Goal: Obtain resource: Download file/media

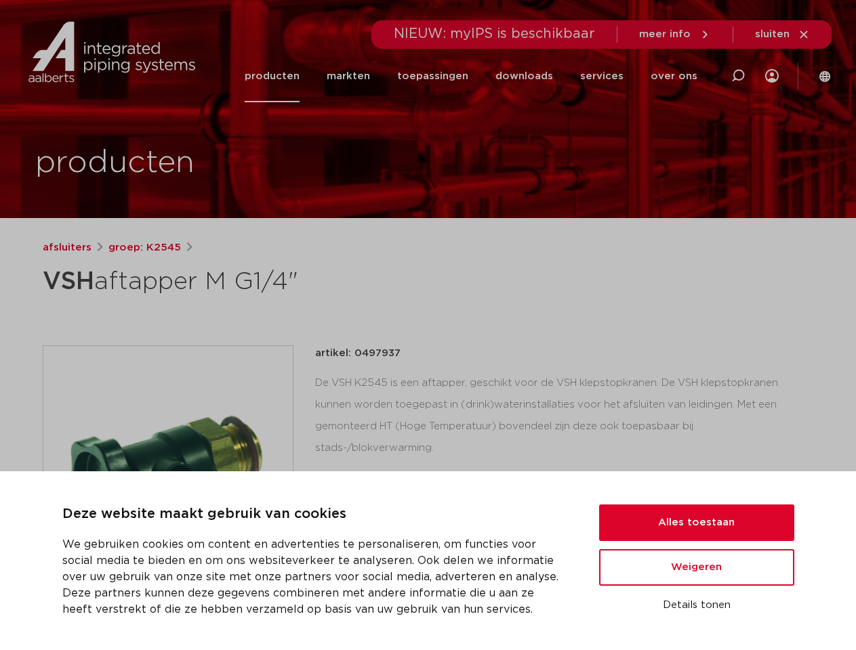
click at [427, 325] on div "afsluiters groep: K2545 VSH aftapper M G1/4"" at bounding box center [428, 540] width 793 height 600
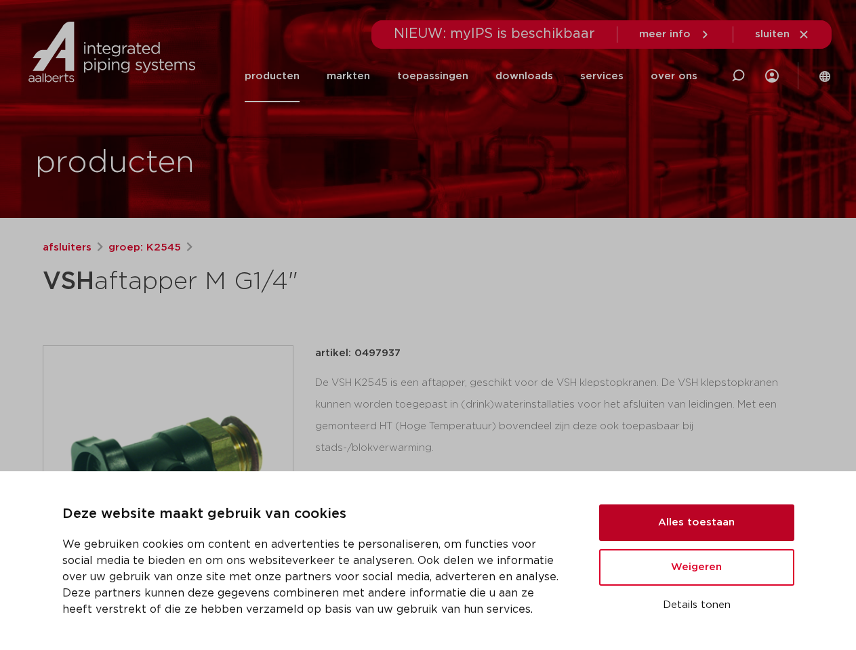
click at [696, 523] on button "Alles toestaan" at bounding box center [696, 523] width 195 height 37
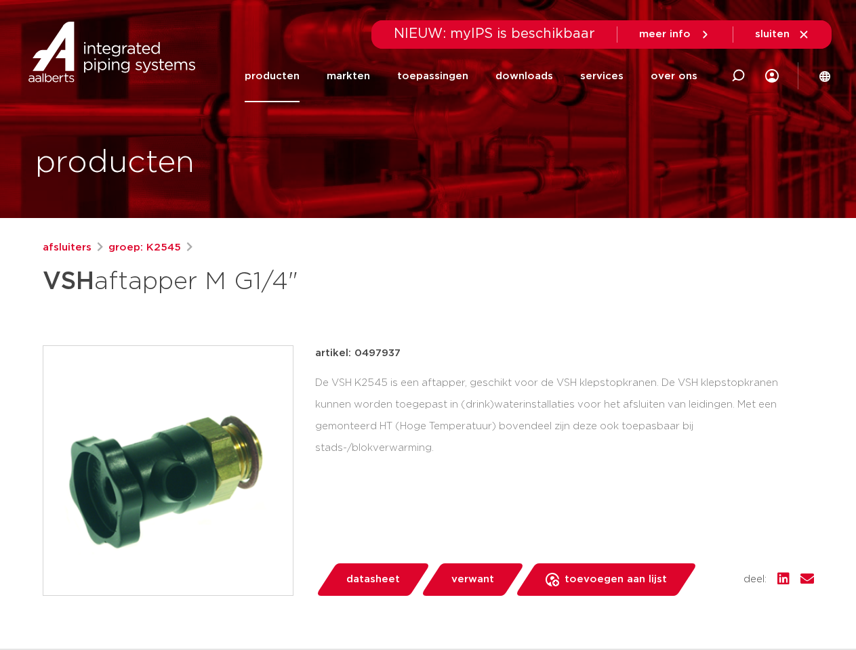
click at [696, 568] on div "datasheet verwant toevoegen aan lijst opslaan in my IPS verwijder uit lijst" at bounding box center [570, 580] width 488 height 33
click at [696, 606] on div "afsluiters groep: K2545 VSH aftapper M G1/4"" at bounding box center [428, 540] width 793 height 600
click at [478, 76] on li "toepassingen" at bounding box center [432, 76] width 98 height 52
click at [738, 76] on icon at bounding box center [738, 76] width 16 height 16
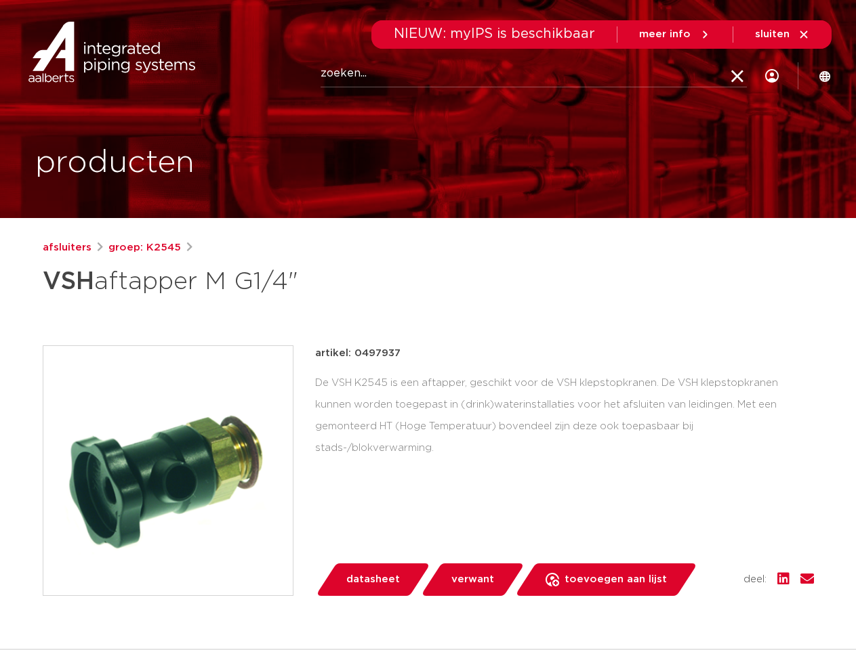
click at [782, 35] on span "sluiten" at bounding box center [772, 34] width 35 height 10
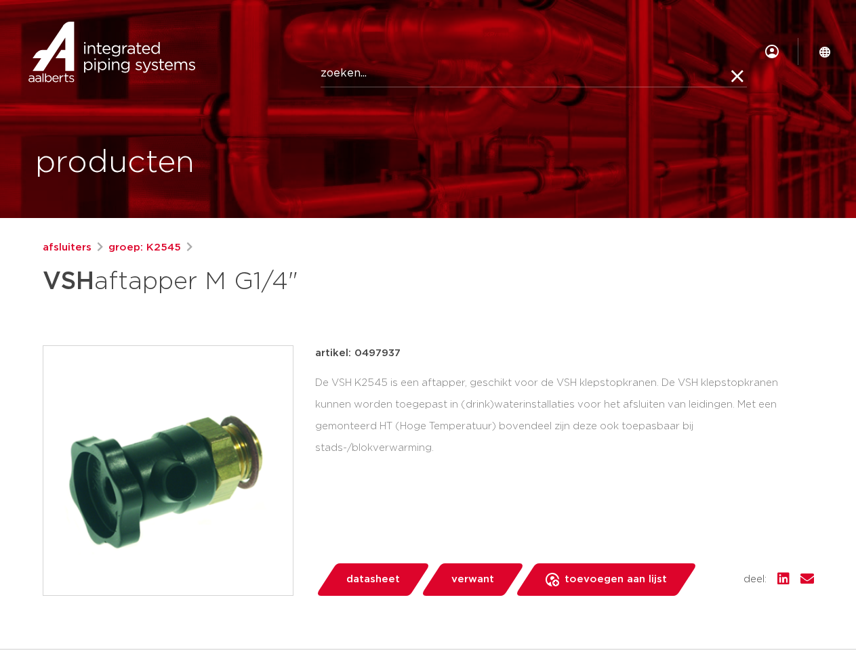
click at [168, 470] on img at bounding box center [167, 470] width 249 height 249
